Goal: Use online tool/utility: Utilize a website feature to perform a specific function

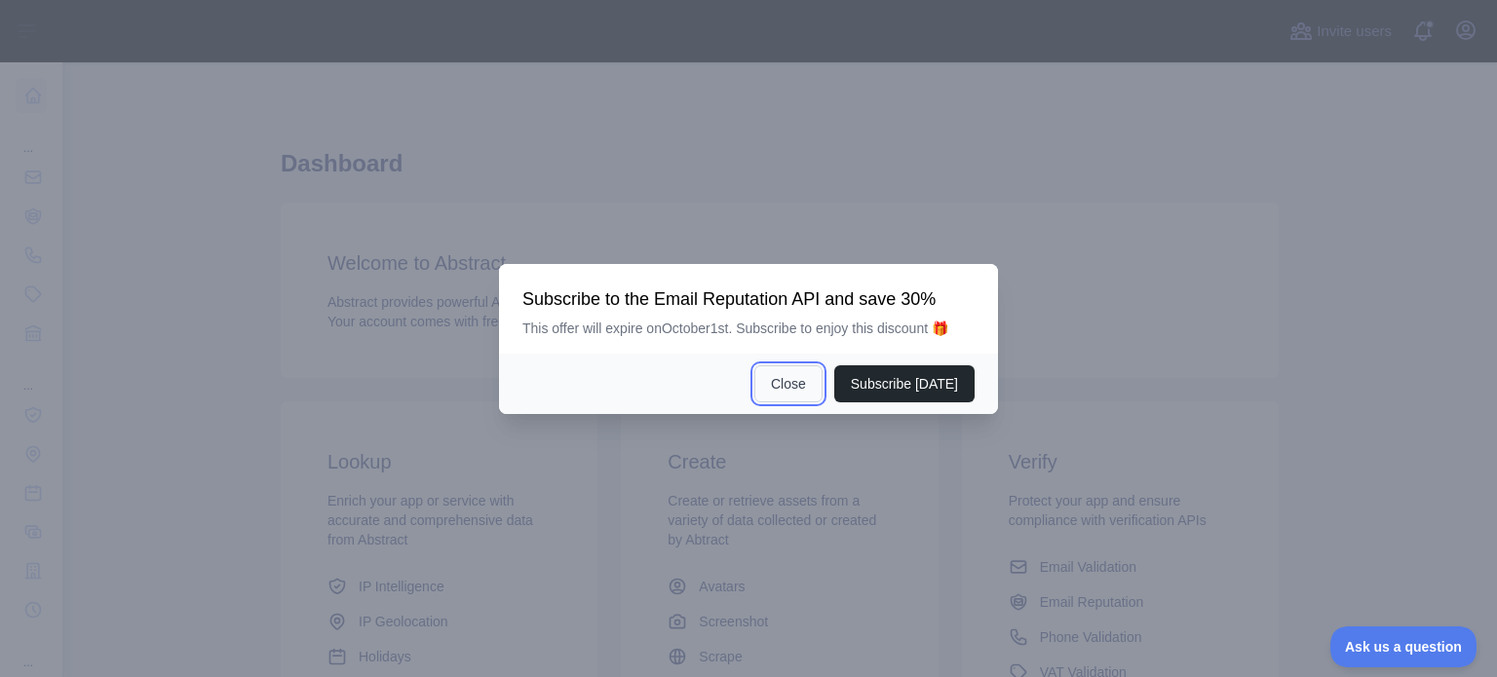
click at [815, 373] on button "Close" at bounding box center [788, 383] width 68 height 37
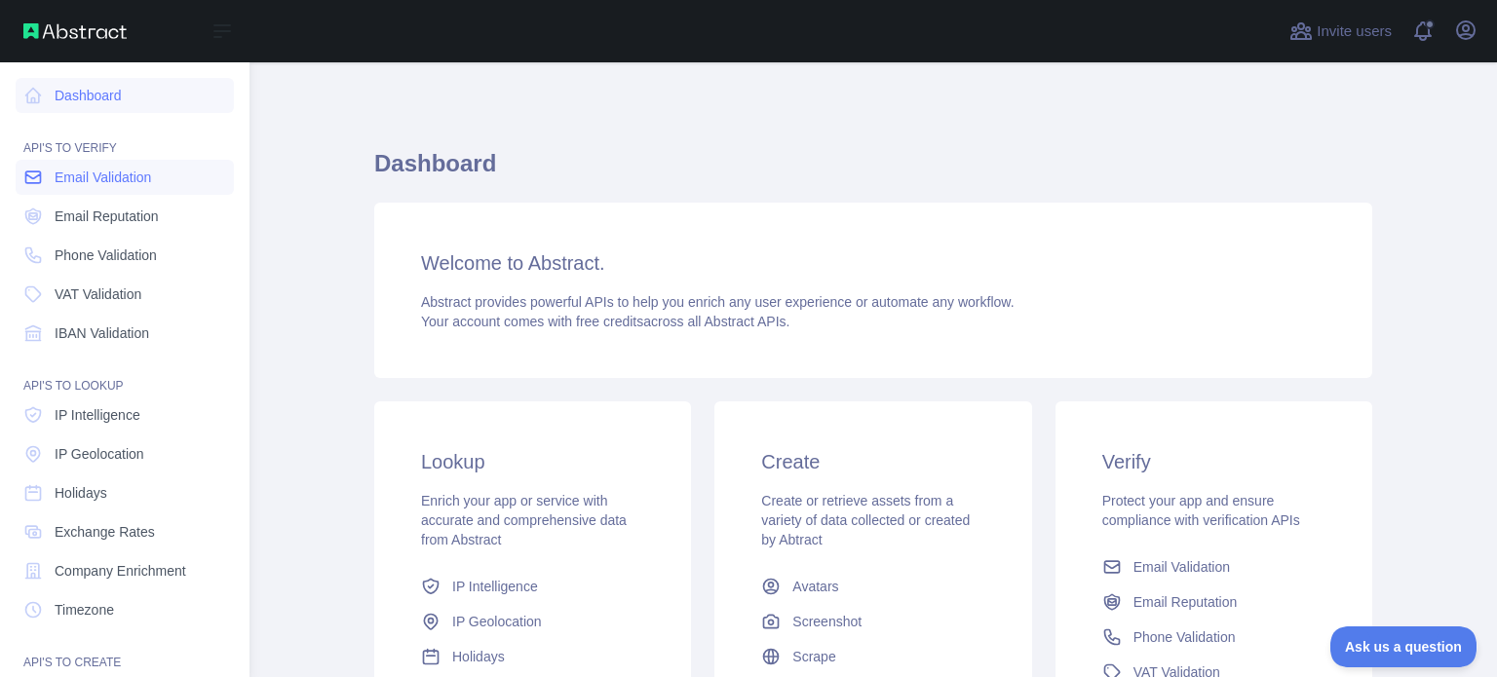
click at [133, 171] on span "Email Validation" at bounding box center [103, 177] width 96 height 19
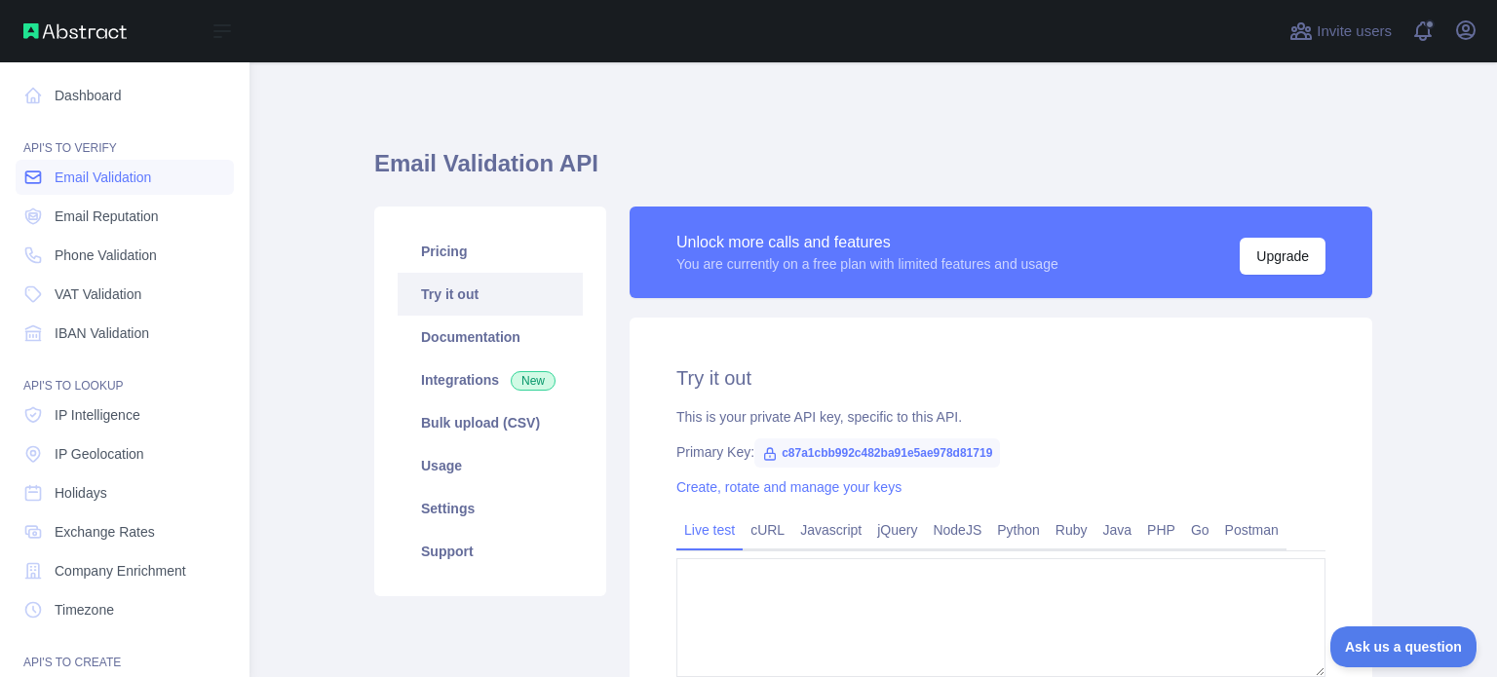
type textarea "**********"
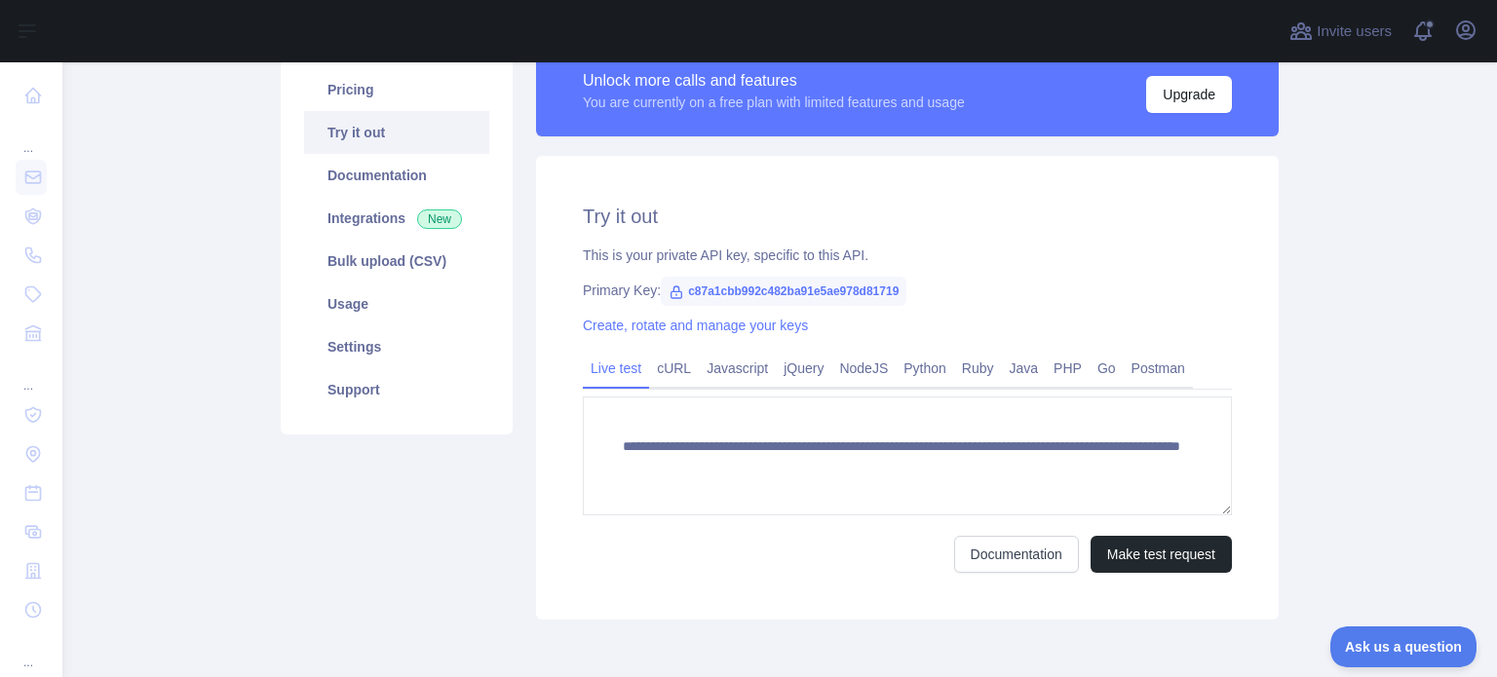
scroll to position [275, 0]
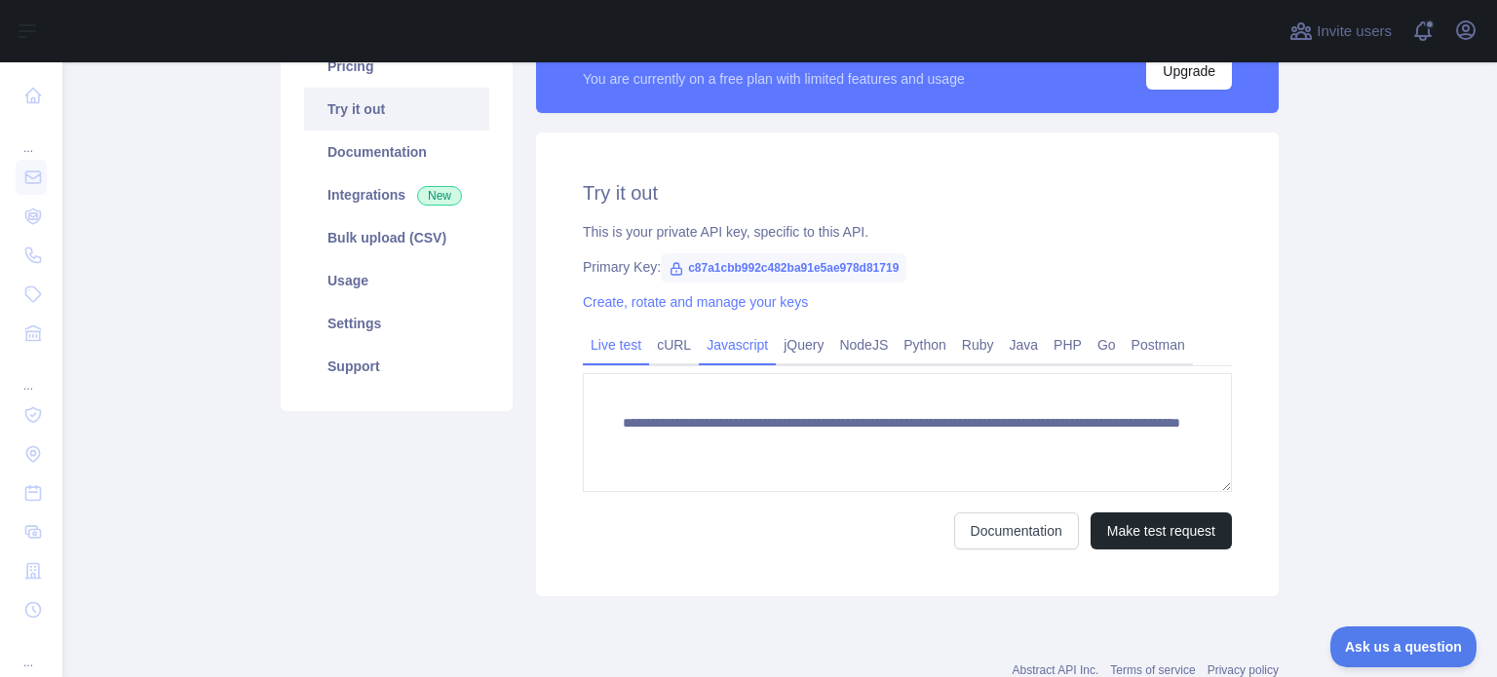
click at [716, 335] on link "Javascript" at bounding box center [737, 344] width 77 height 31
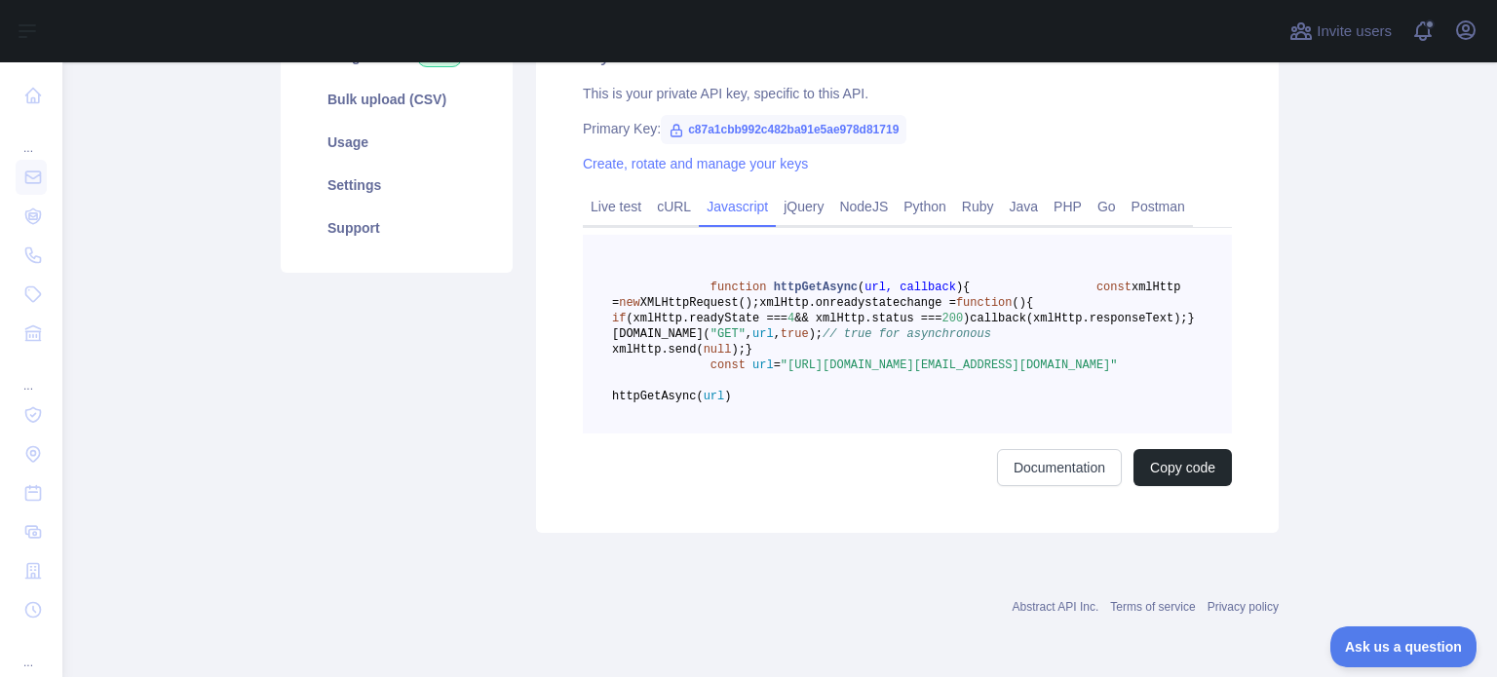
scroll to position [0, 0]
